Goal: Check status: Check status

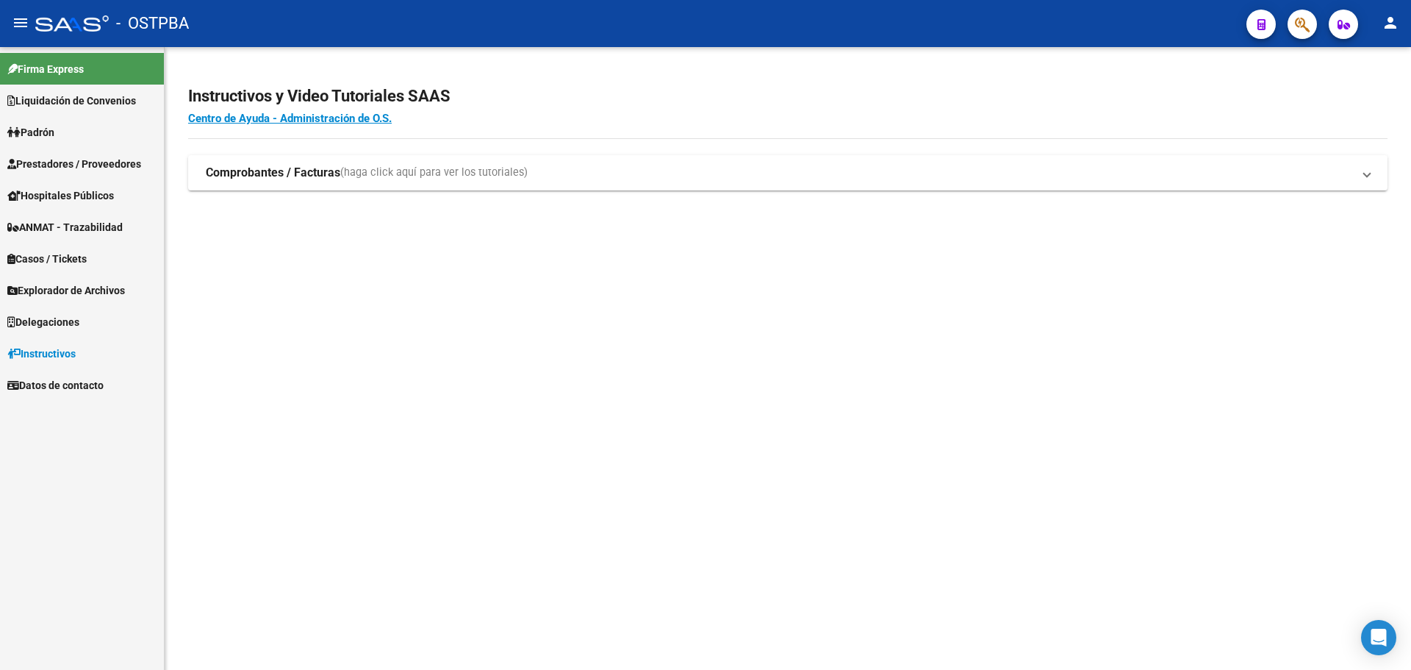
click at [1294, 29] on button "button" at bounding box center [1302, 24] width 29 height 29
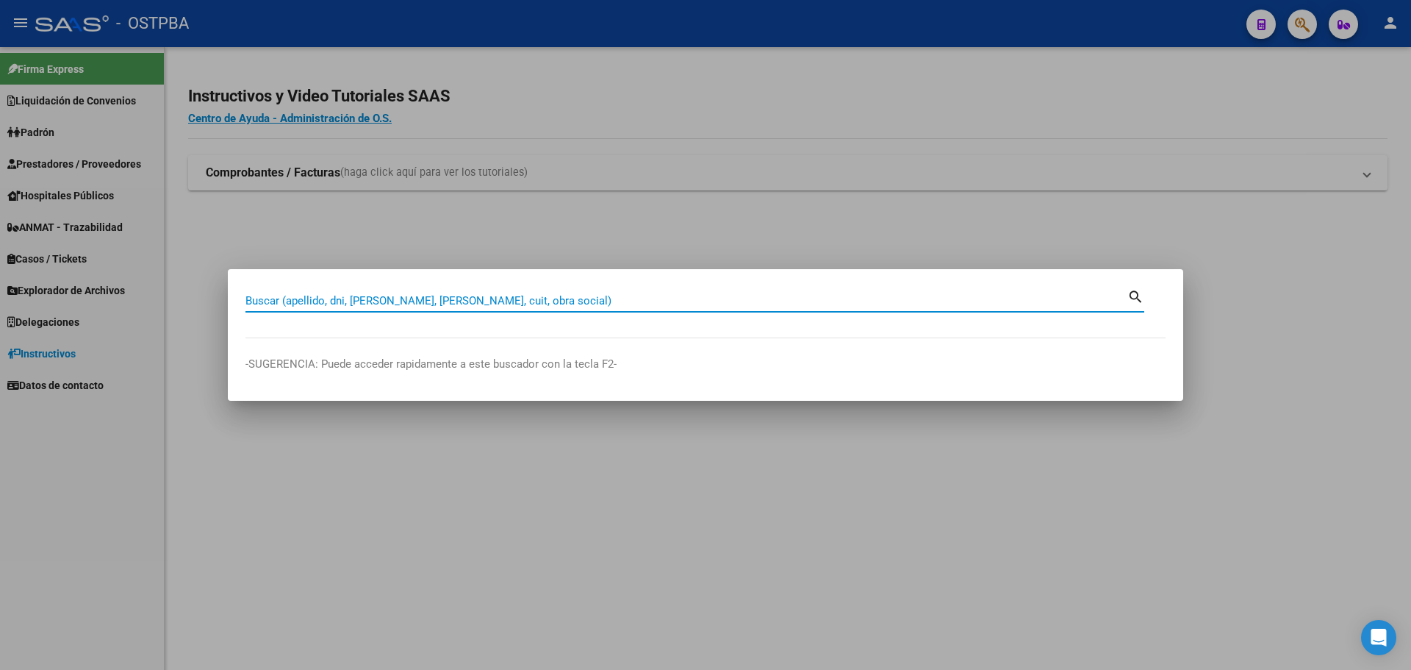
click at [450, 303] on input "Buscar (apellido, dni, [PERSON_NAME], [PERSON_NAME], cuit, obra social)" at bounding box center [686, 300] width 882 height 13
paste input "27-29139985-7"
click at [315, 297] on input "27-29139985-7" at bounding box center [686, 300] width 882 height 13
click at [264, 301] on input "27-291399857" at bounding box center [686, 300] width 882 height 13
type input "27291399857"
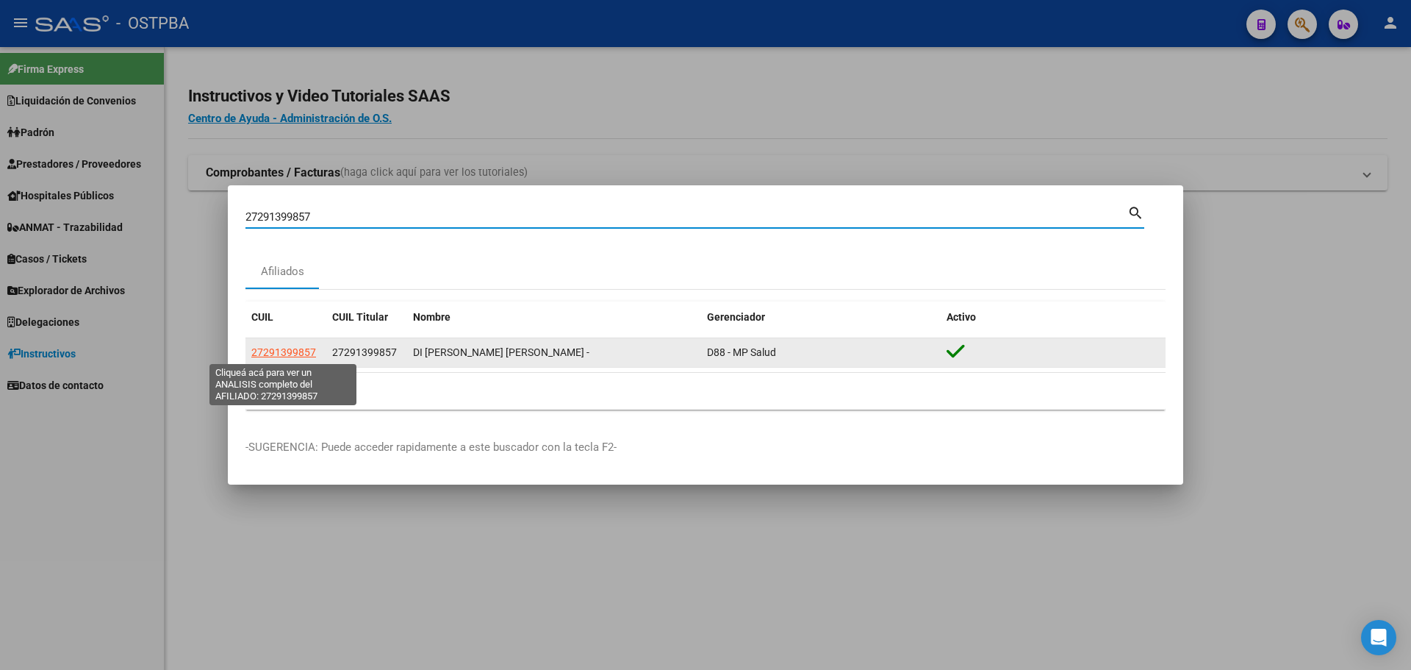
click at [290, 353] on span "27291399857" at bounding box center [283, 352] width 65 height 12
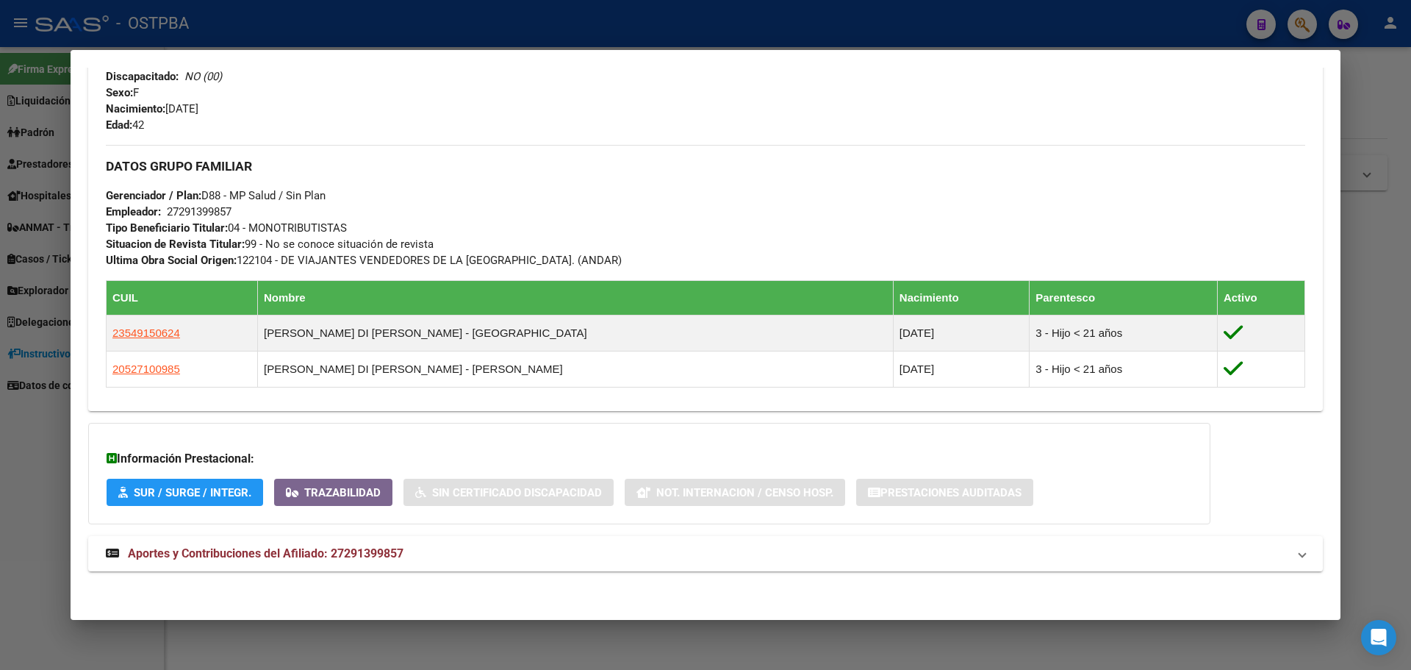
scroll to position [629, 0]
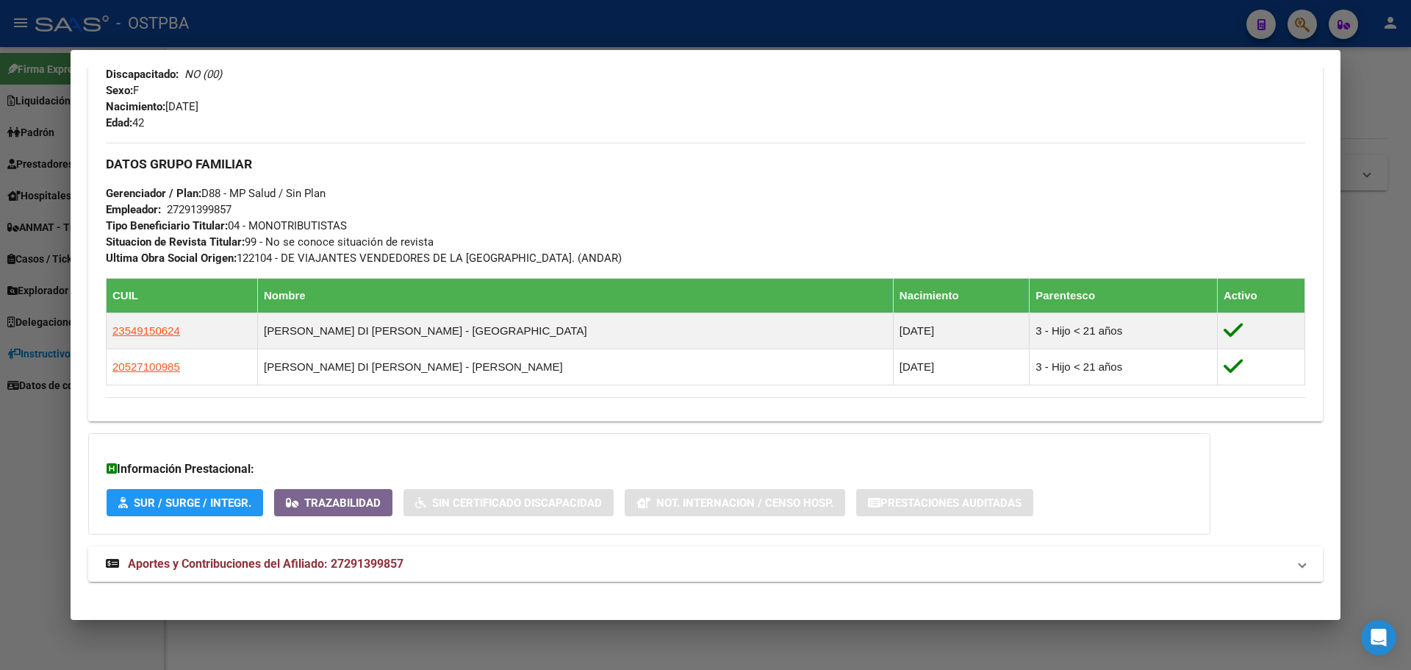
click at [260, 559] on span "Aportes y Contribuciones del Afiliado: 27291399857" at bounding box center [266, 563] width 276 height 14
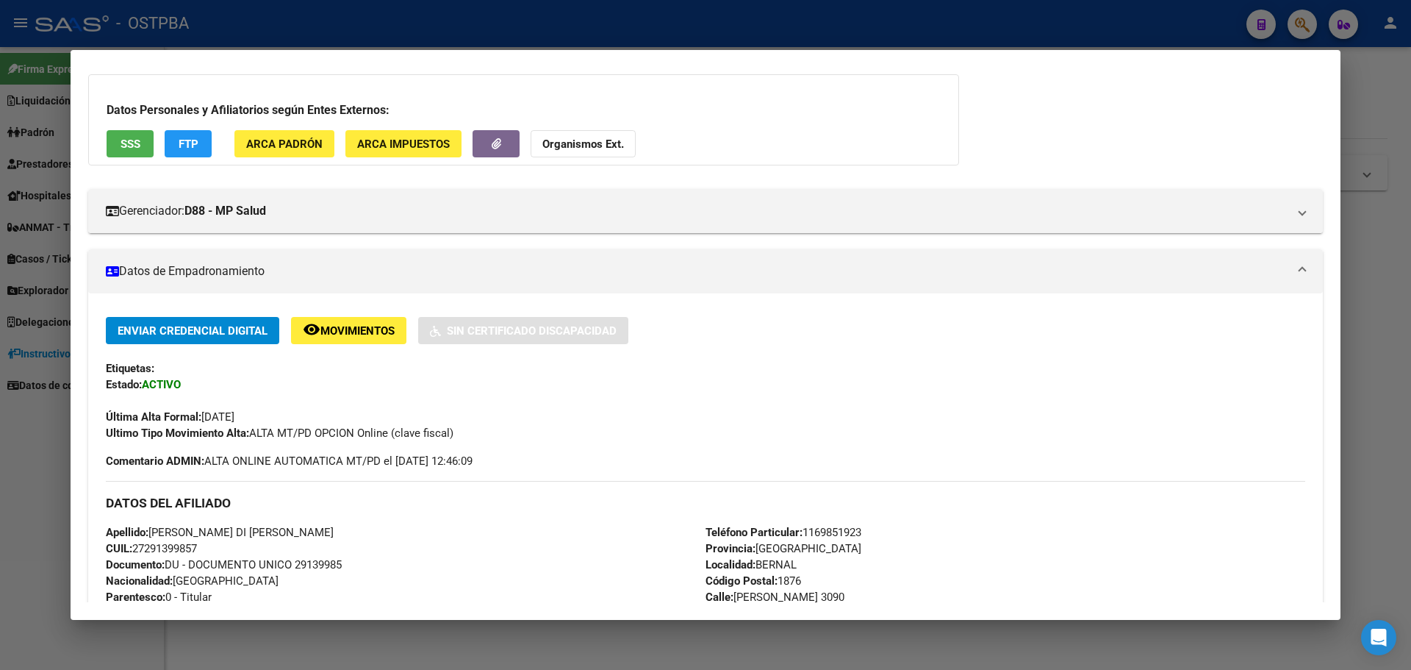
scroll to position [0, 0]
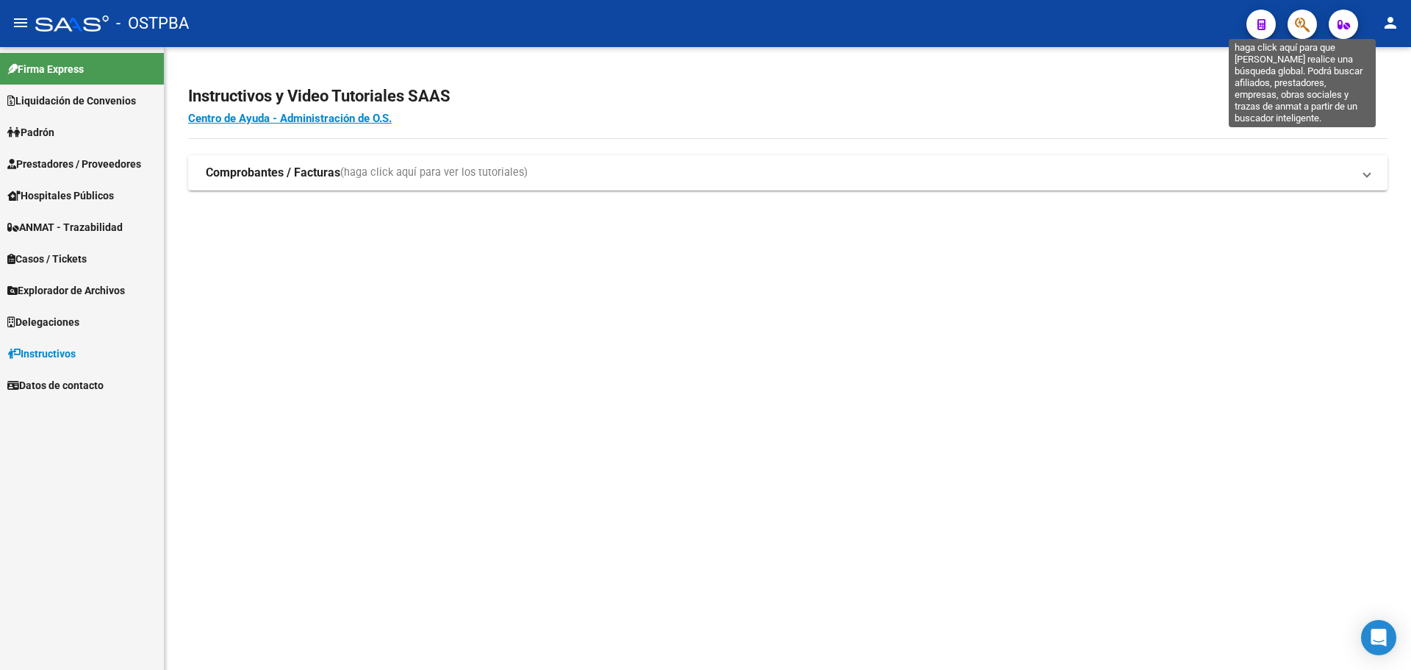
click at [1307, 21] on icon "button" at bounding box center [1302, 24] width 15 height 17
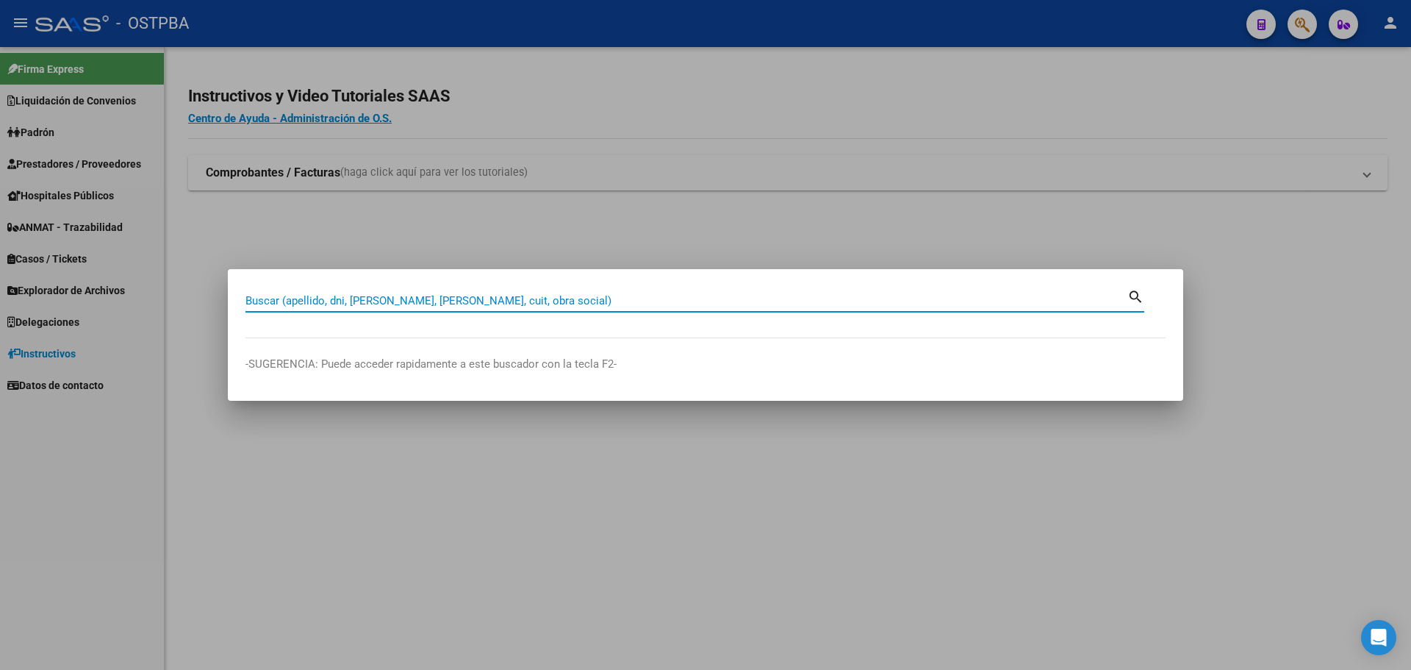
click at [479, 301] on input "Buscar (apellido, dni, [PERSON_NAME], [PERSON_NAME], cuit, obra social)" at bounding box center [686, 300] width 882 height 13
paste input "27-95936532-1"
click at [313, 304] on input "27-95936532-1" at bounding box center [686, 300] width 882 height 13
click at [262, 301] on input "27-959365321" at bounding box center [686, 300] width 882 height 13
type input "27959365321"
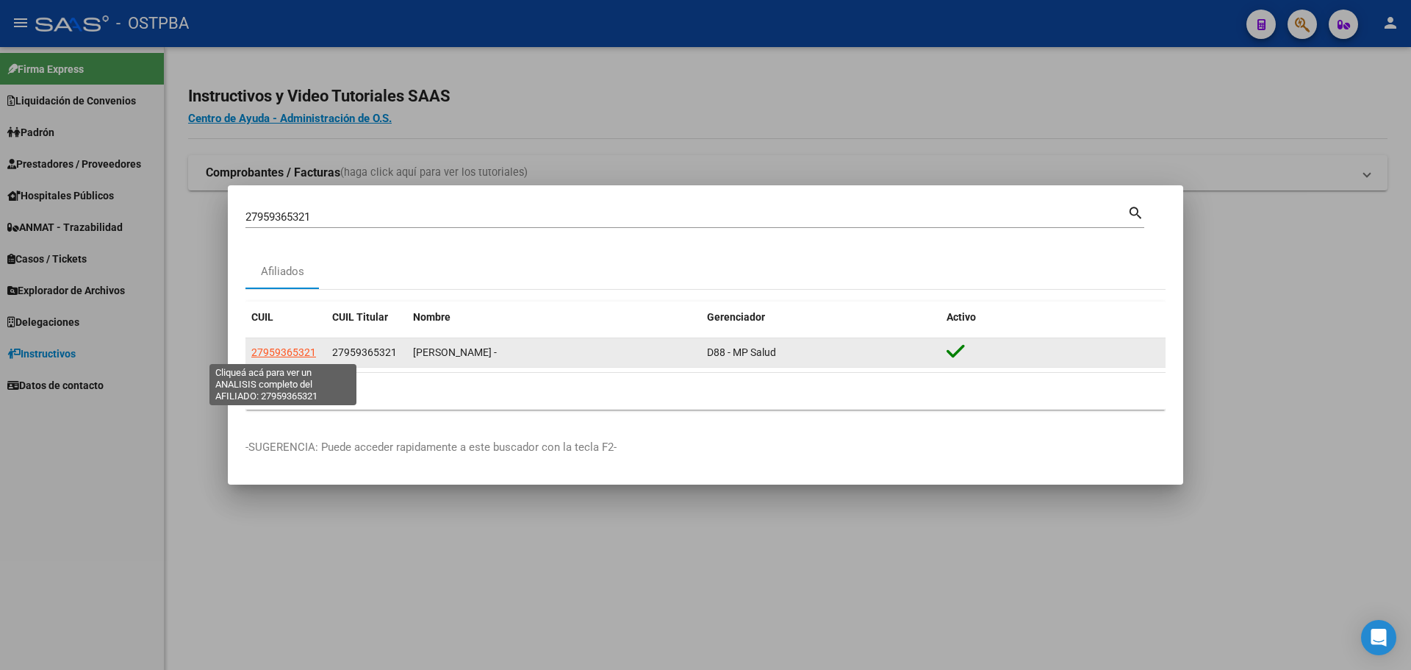
click at [301, 351] on span "27959365321" at bounding box center [283, 352] width 65 height 12
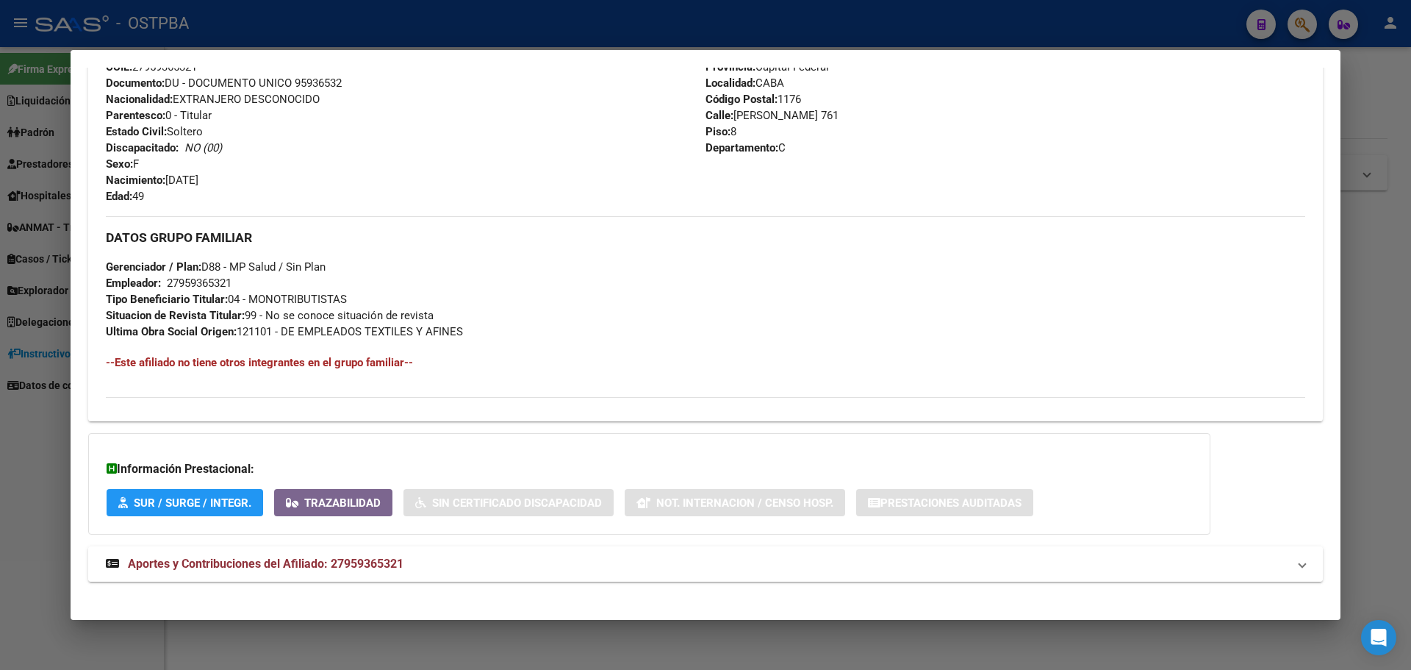
scroll to position [568, 0]
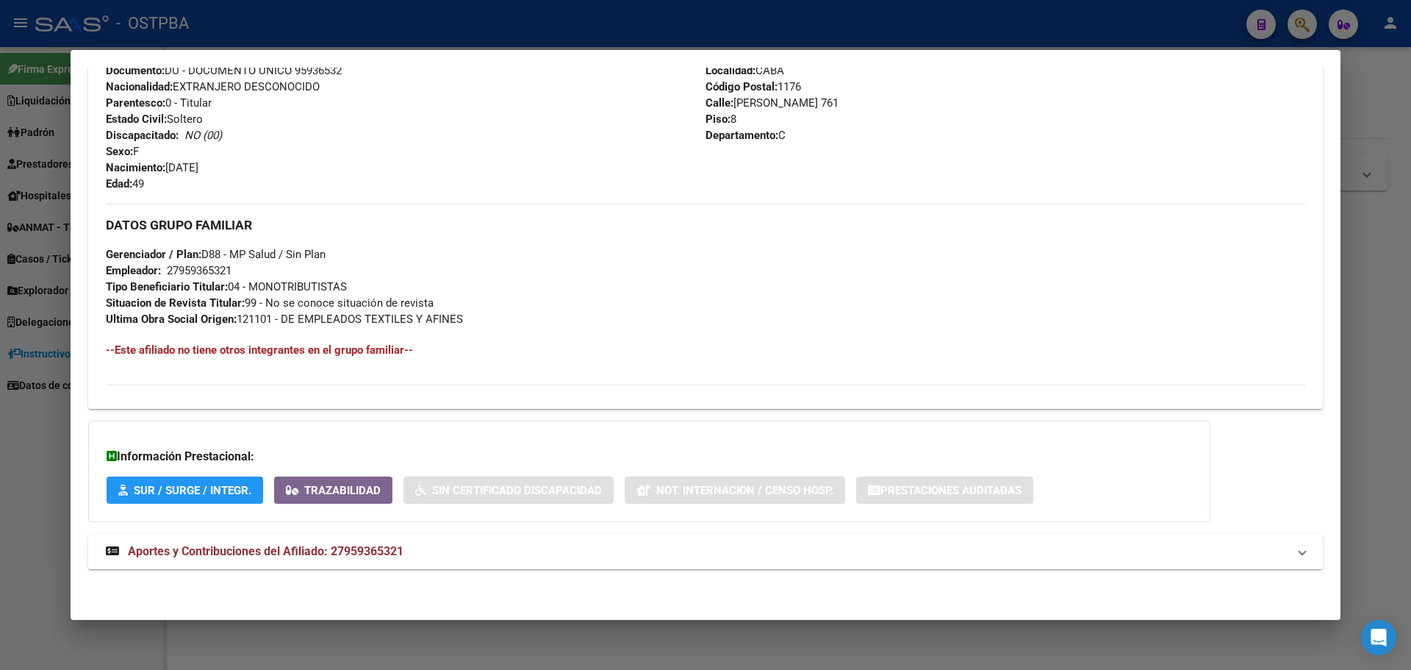
click at [337, 545] on span "Aportes y Contribuciones del Afiliado: 27959365321" at bounding box center [266, 551] width 276 height 14
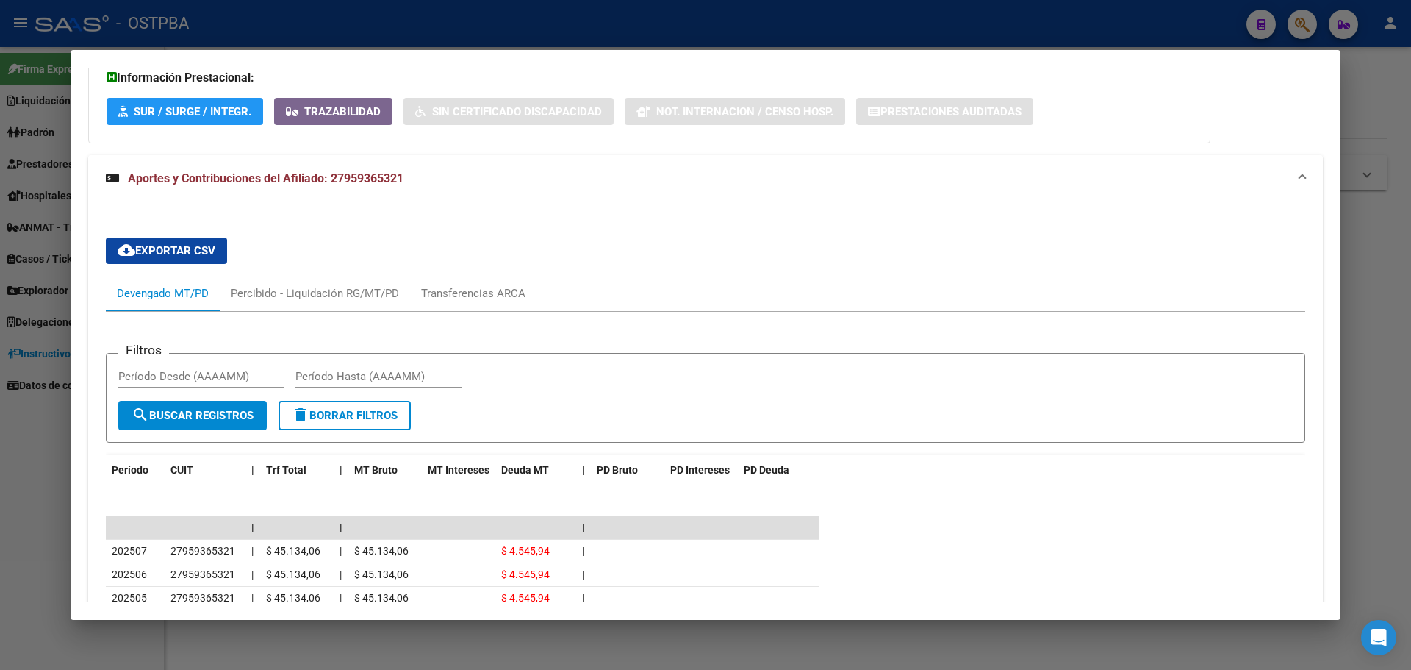
scroll to position [1020, 0]
